Goal: Find specific page/section: Find specific page/section

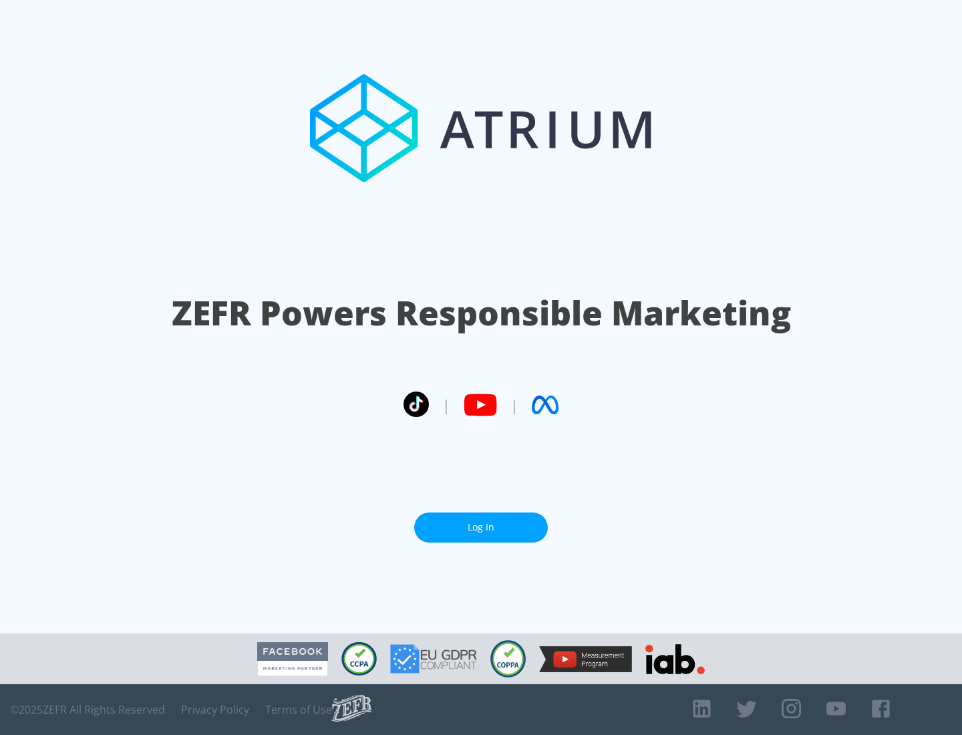
click at [481, 527] on link "Log In" at bounding box center [481, 527] width 134 height 30
